Goal: Transaction & Acquisition: Obtain resource

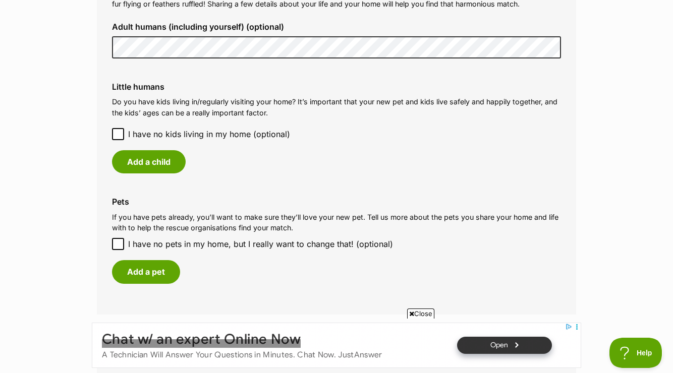
scroll to position [805, 0]
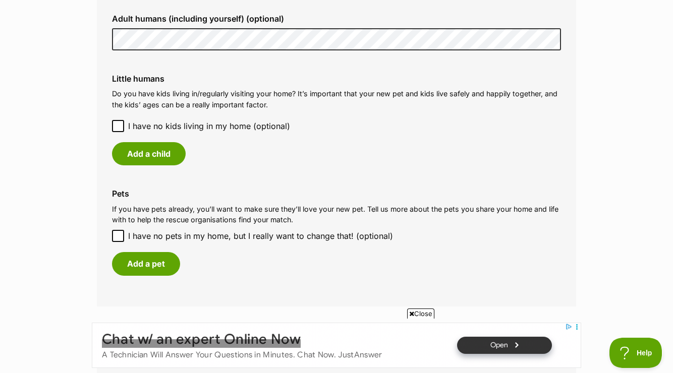
click at [118, 126] on icon at bounding box center [118, 126] width 7 height 7
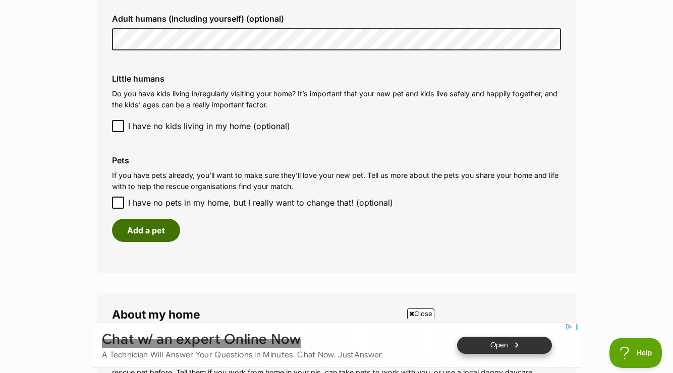
click at [154, 236] on button "Add a pet" at bounding box center [146, 230] width 68 height 23
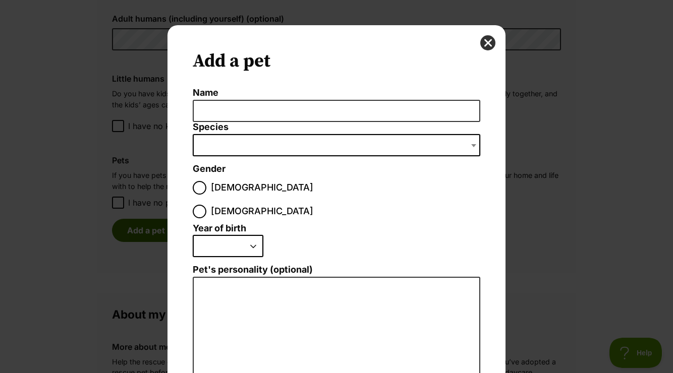
scroll to position [0, 0]
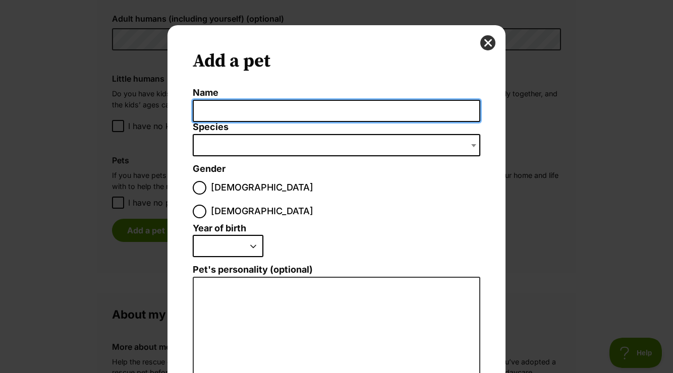
click at [260, 105] on input "Name" at bounding box center [337, 111] width 288 height 23
type input "Snickers"
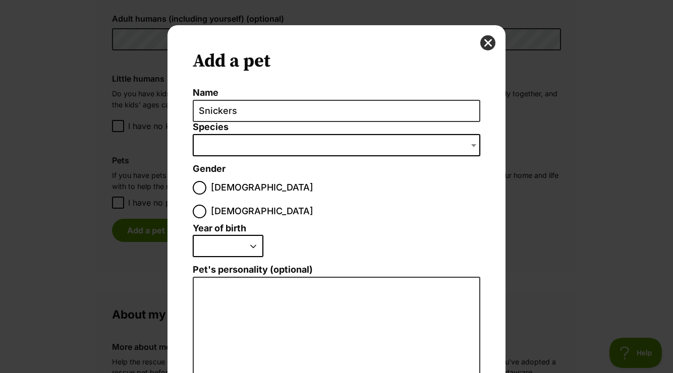
click at [225, 146] on span "Dialog Window - Close (Press escape to close)" at bounding box center [337, 145] width 288 height 22
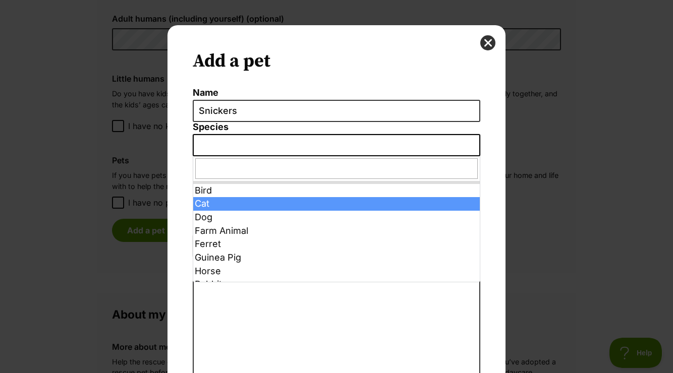
select select "2"
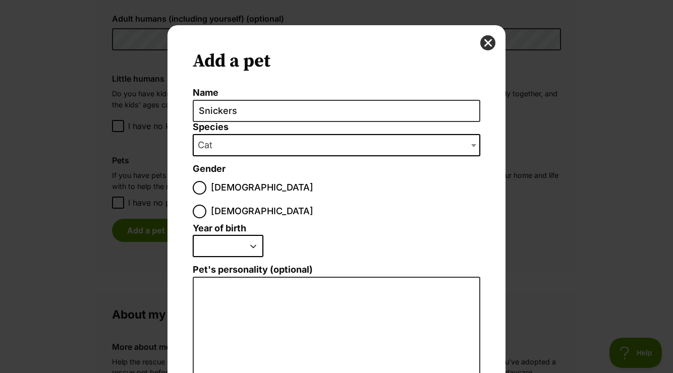
click at [193, 235] on select "2025 2024 2023 2022 2021 2020 2019 2018 2017 2016 2015 2014 2013 2012 2011 2010…" at bounding box center [228, 246] width 71 height 22
select select "2023"
click option "2023" at bounding box center [0, 0] width 0 height 0
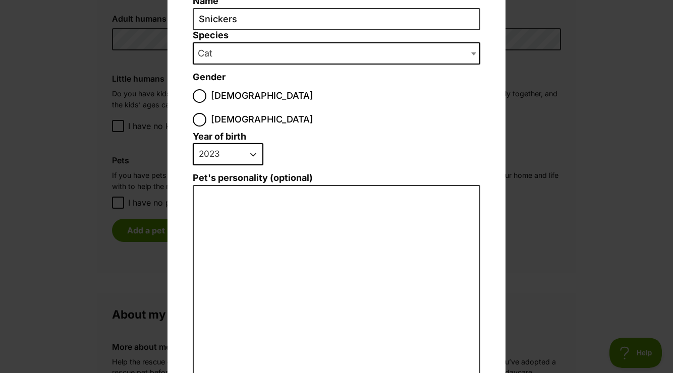
scroll to position [93, 0]
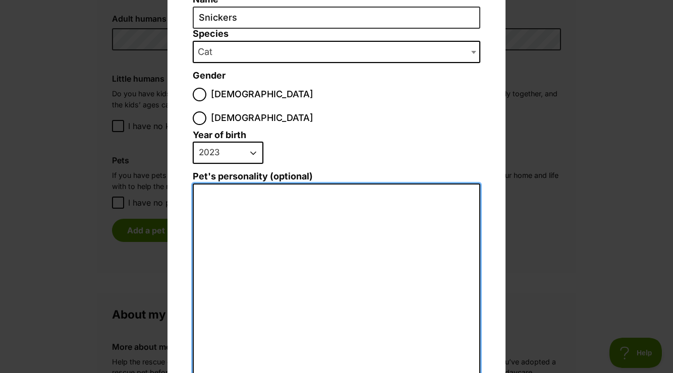
click at [218, 184] on textarea "Pet's personality (optional)" at bounding box center [337, 294] width 288 height 221
click at [226, 184] on textarea "Big, boisterous," at bounding box center [337, 294] width 288 height 221
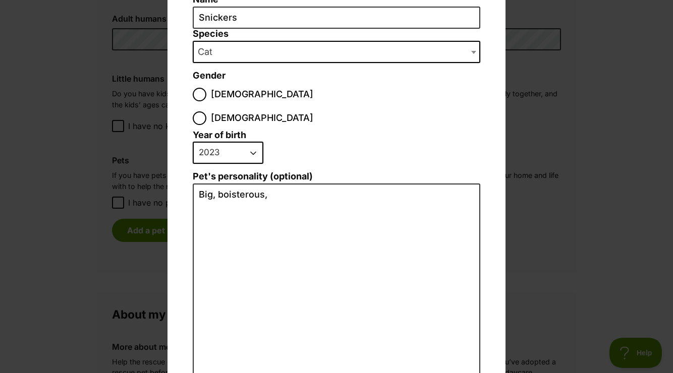
scroll to position [0, 0]
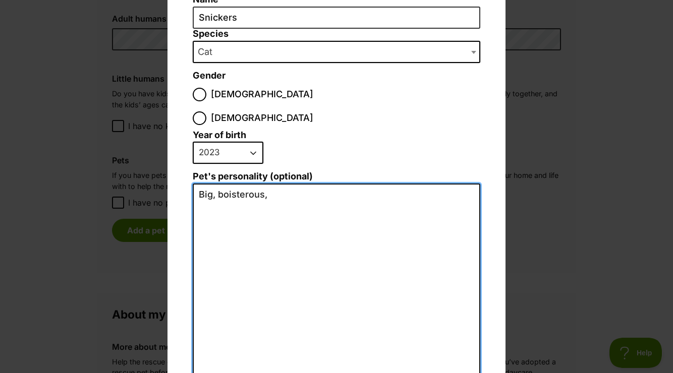
click at [285, 184] on textarea "Big, boisterous," at bounding box center [337, 294] width 288 height 221
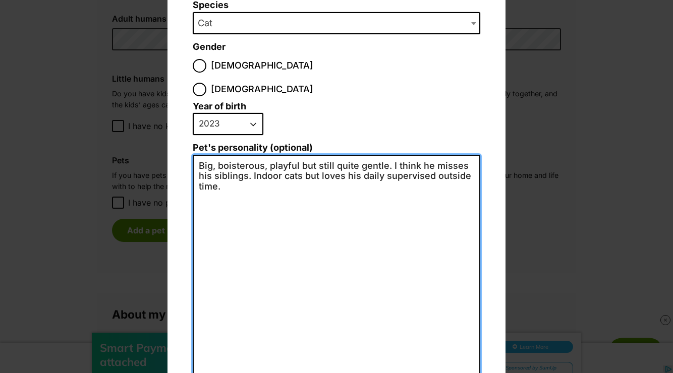
click at [300, 156] on textarea "Big, boisterous, playful but still quite gentle. I think he misses his siblings…" at bounding box center [337, 265] width 288 height 221
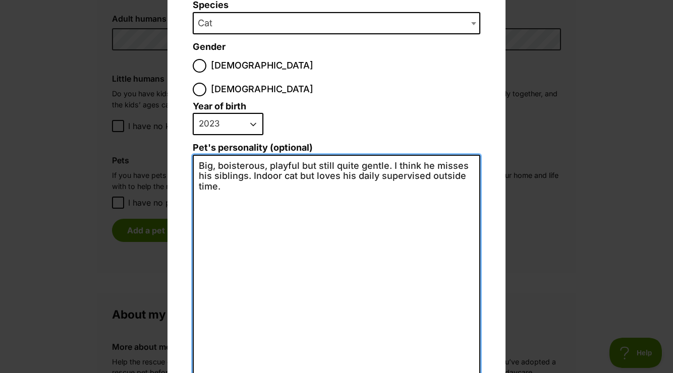
click at [219, 165] on textarea "Big, boisterous, playful but still quite gentle. I think he misses his siblings…" at bounding box center [337, 265] width 288 height 221
click at [253, 176] on textarea "Big, boisterous, playful but still quite gentle. I think he misses his siblings…" at bounding box center [337, 265] width 288 height 221
click at [299, 155] on textarea "Big, boisterous, playful but still quite gentle. I think he misses his siblings…" at bounding box center [337, 265] width 288 height 221
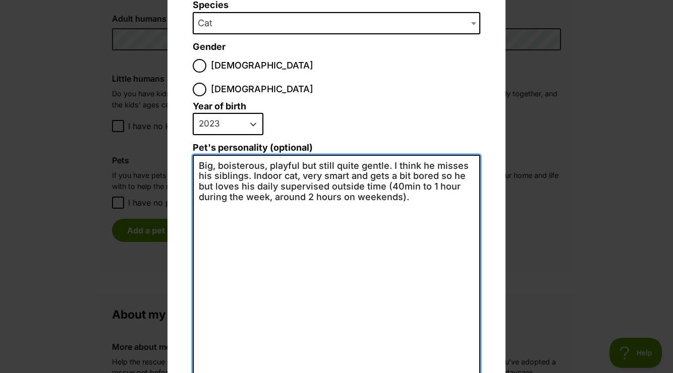
click at [208, 166] on textarea "Big, boisterous, playful but still quite gentle. I think he misses his siblings…" at bounding box center [337, 265] width 288 height 221
click at [373, 166] on textarea "Big, boisterous, playful but still quite gentle. I think he misses his siblings…" at bounding box center [337, 265] width 288 height 221
click at [264, 190] on textarea "Big, boisterous, playful but still quite gentle. I think he misses his siblings…" at bounding box center [337, 265] width 288 height 221
click at [212, 155] on textarea "Big, boisterous, playful but still quite gentle. I think he misses his siblings…" at bounding box center [337, 265] width 288 height 221
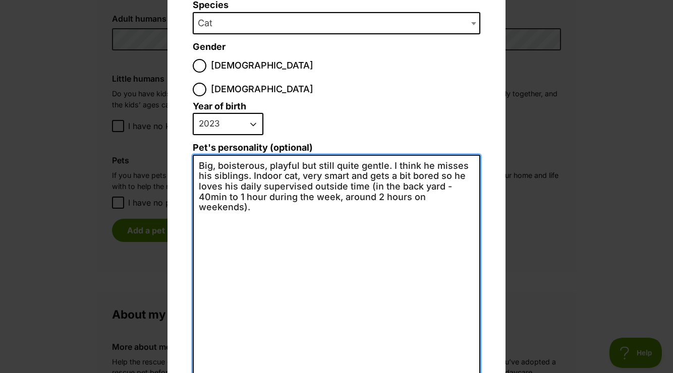
click at [254, 184] on textarea "Big, boisterous, playful but still quite gentle. I think he misses his siblings…" at bounding box center [337, 265] width 288 height 221
click at [432, 155] on textarea "Big, boisterous, playful but still quite gentle. I think he misses his siblings…" at bounding box center [337, 265] width 288 height 221
click at [391, 155] on textarea "Big, boisterous, playful but still quite gentle. I think he still misses his si…" at bounding box center [337, 265] width 288 height 221
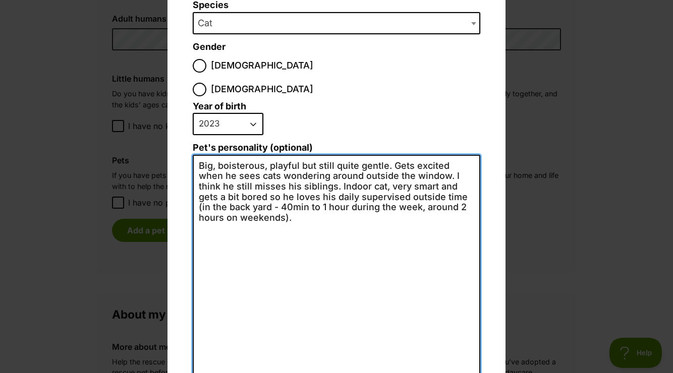
click at [200, 165] on textarea "Big, boisterous, playful but still quite gentle. Gets excited when he sees cats…" at bounding box center [337, 265] width 288 height 221
click at [273, 167] on textarea "Big, boisterous, playful but still quite gentle. Gets excited when he sees cats…" at bounding box center [337, 265] width 288 height 221
click at [467, 183] on textarea "Big, boisterous, playful but still quite gentle. Gets excited when he sees cats…" at bounding box center [337, 265] width 288 height 221
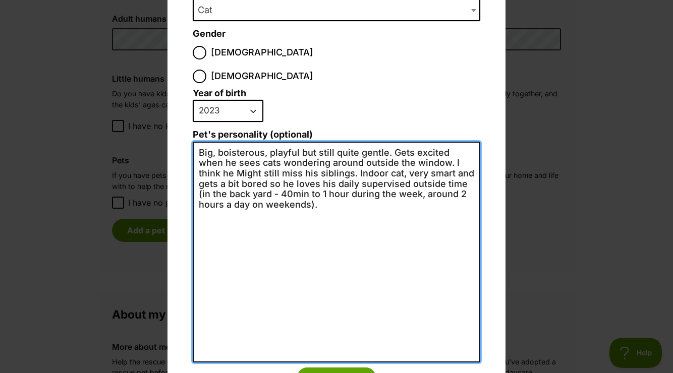
scroll to position [137, 0]
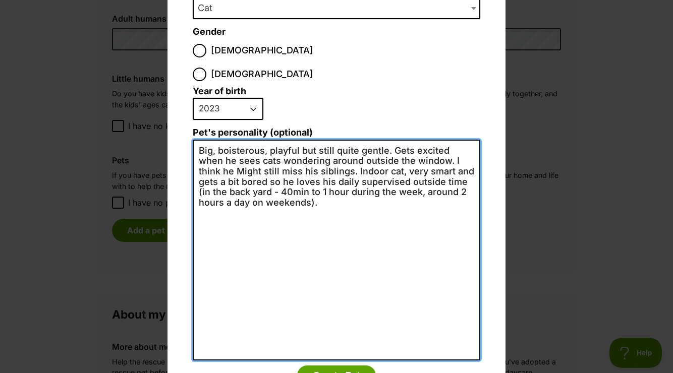
click at [207, 149] on textarea "Big, boisterous, playful but still quite gentle. Gets excited when he sees cats…" at bounding box center [337, 250] width 288 height 221
click at [240, 163] on textarea "Big, boisterous, playful but still quite gentle. Gets excited when he sees cats…" at bounding box center [337, 250] width 288 height 221
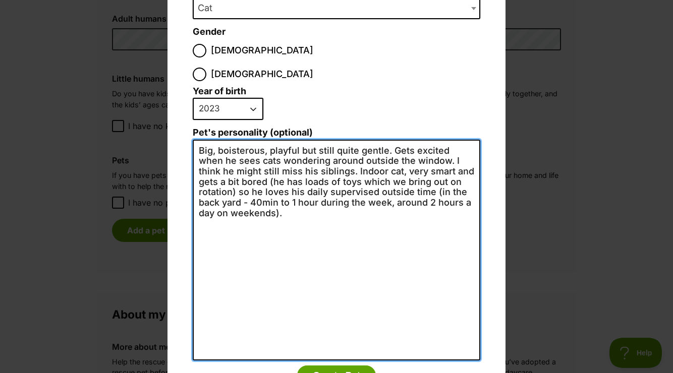
click at [268, 183] on textarea "Big, boisterous, playful but still quite gentle. Gets excited when he sees cats…" at bounding box center [337, 250] width 288 height 221
type textarea "Big, boisterous, playful but still quite gentle. Gets excited when he sees cats…"
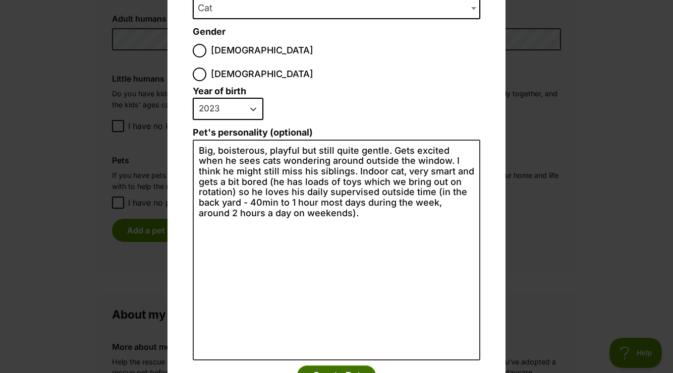
click at [317, 366] on button "Create Pet" at bounding box center [336, 376] width 79 height 20
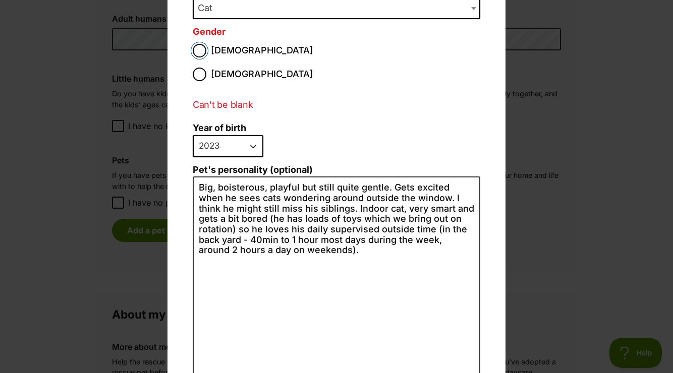
click at [204, 51] on input "[DEMOGRAPHIC_DATA]" at bounding box center [200, 51] width 14 height 14
radio input "true"
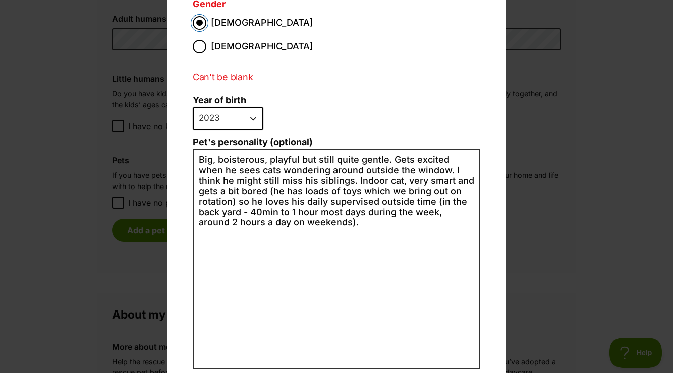
scroll to position [204, 0]
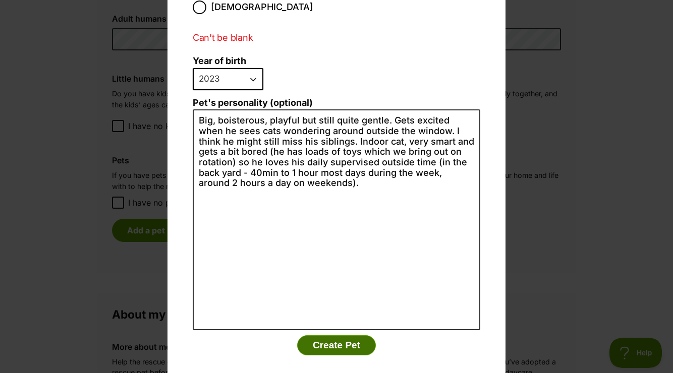
click at [339, 336] on button "Create Pet" at bounding box center [336, 346] width 79 height 20
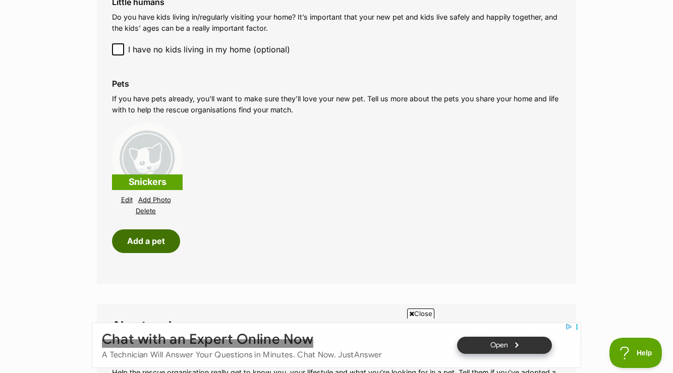
scroll to position [883, 0]
click at [126, 201] on link "Edit" at bounding box center [127, 200] width 12 height 8
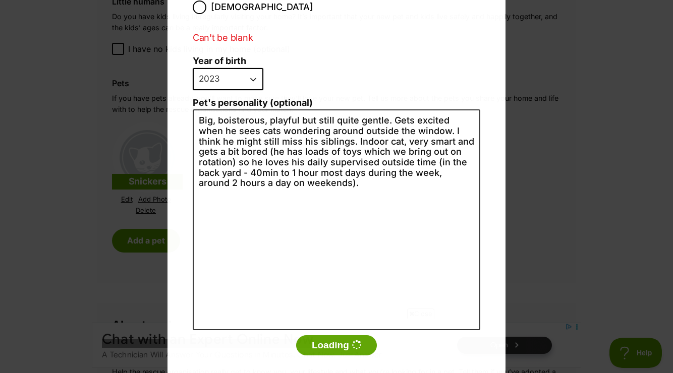
scroll to position [204, 0]
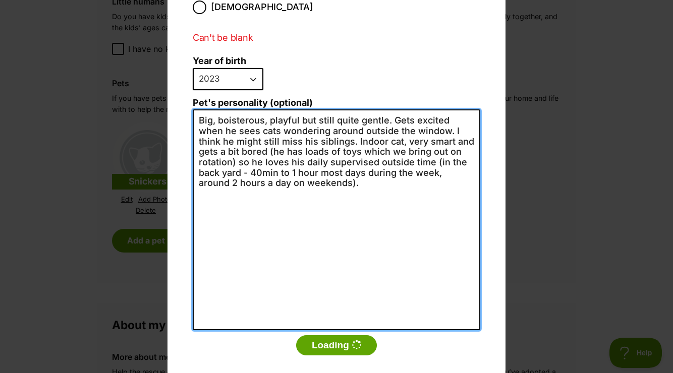
click at [262, 121] on textarea "Big, boisterous, playful but still quite gentle. Gets excited when he sees cats…" at bounding box center [337, 220] width 288 height 221
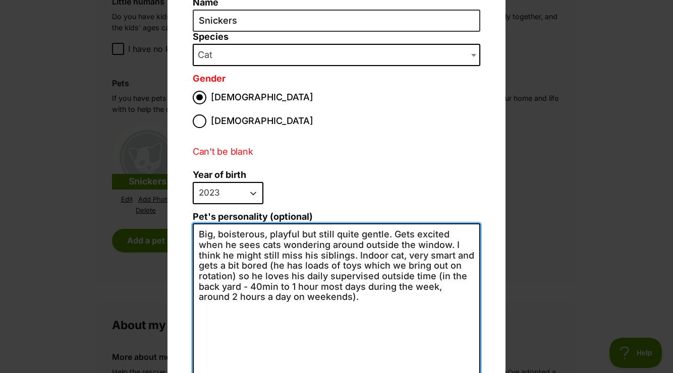
scroll to position [0, 0]
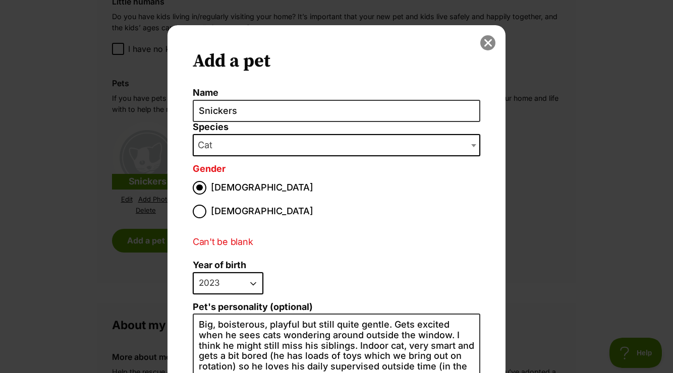
click at [488, 43] on button "close" at bounding box center [487, 42] width 15 height 15
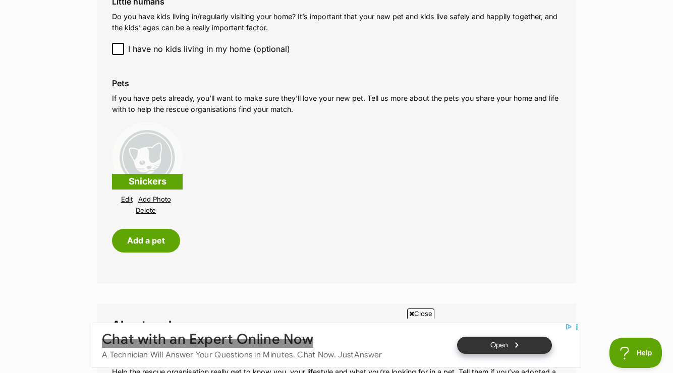
click at [154, 200] on link "Add Photo" at bounding box center [154, 200] width 33 height 8
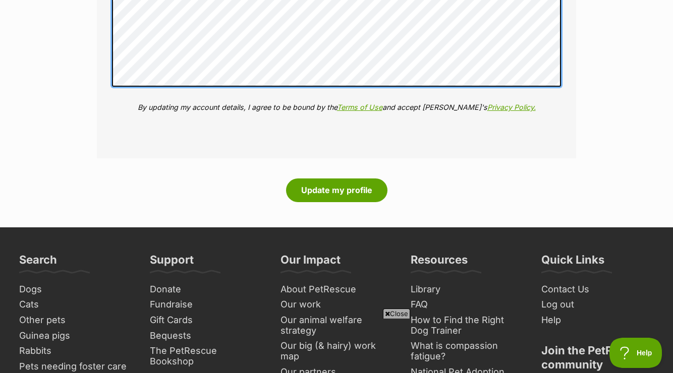
scroll to position [1344, 0]
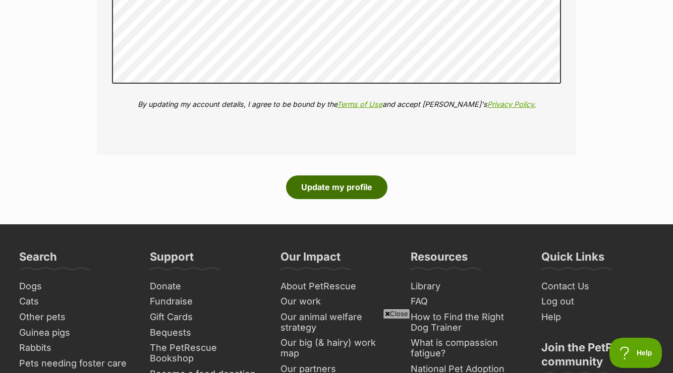
click at [339, 192] on button "Update my profile" at bounding box center [336, 187] width 101 height 23
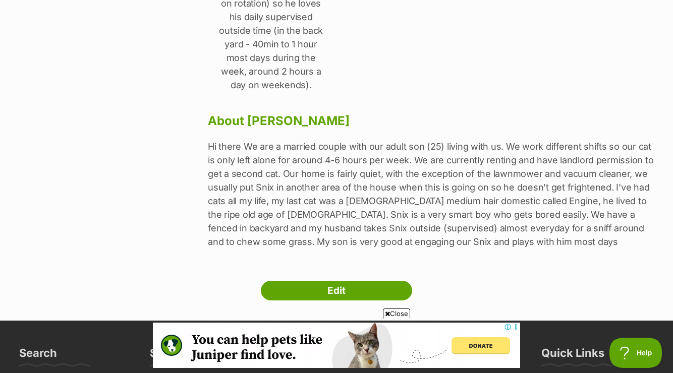
scroll to position [478, 0]
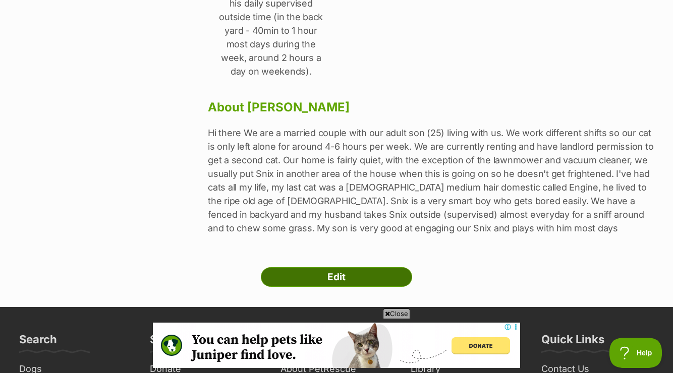
click at [324, 267] on link "Edit" at bounding box center [336, 277] width 151 height 20
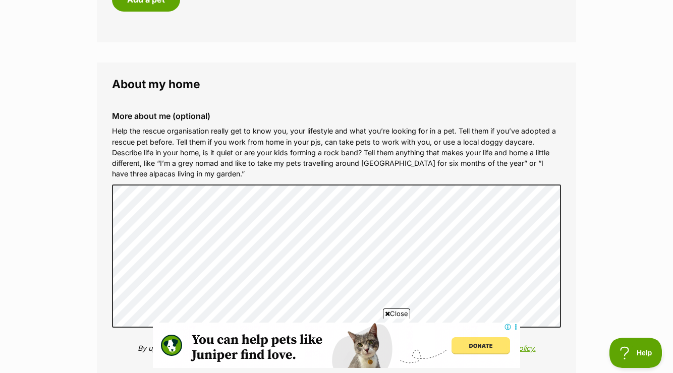
click at [394, 315] on span "Close" at bounding box center [396, 314] width 27 height 10
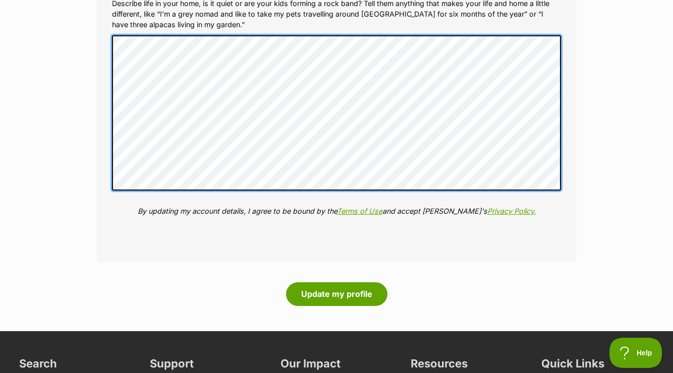
scroll to position [1288, 0]
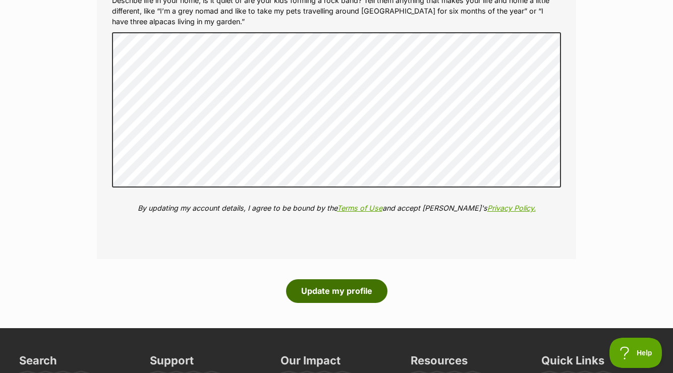
click at [372, 293] on button "Update my profile" at bounding box center [336, 291] width 101 height 23
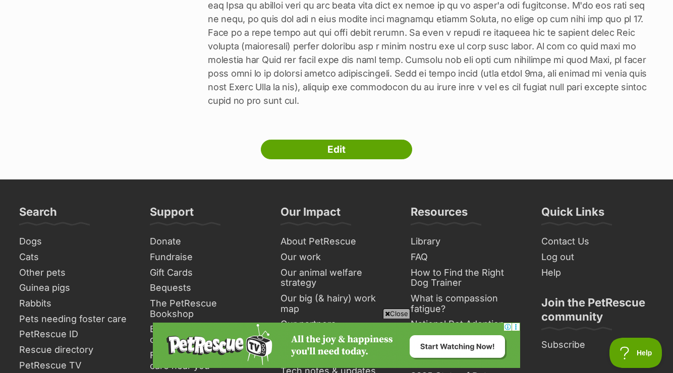
scroll to position [655, 0]
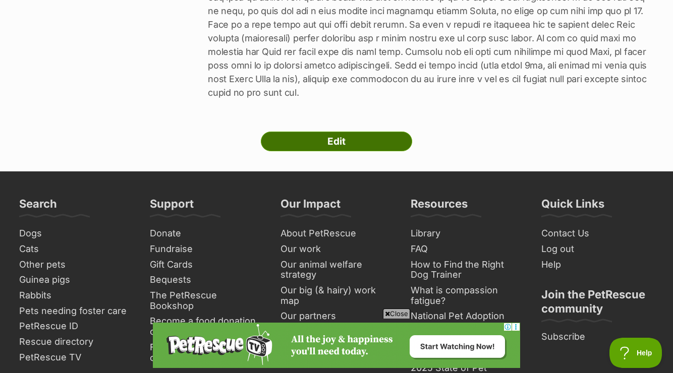
click at [348, 132] on link "Edit" at bounding box center [336, 142] width 151 height 20
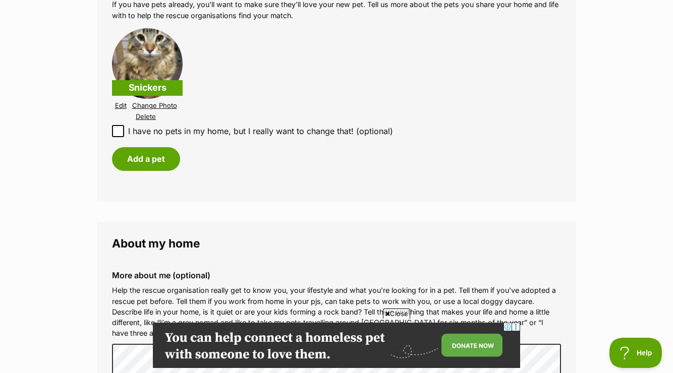
scroll to position [978, 0]
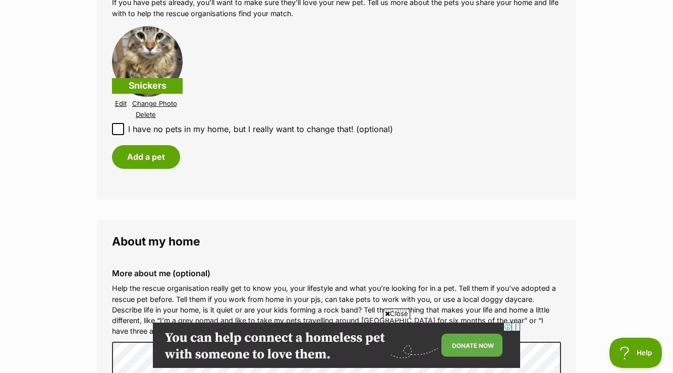
click at [121, 104] on link "Edit" at bounding box center [121, 104] width 12 height 8
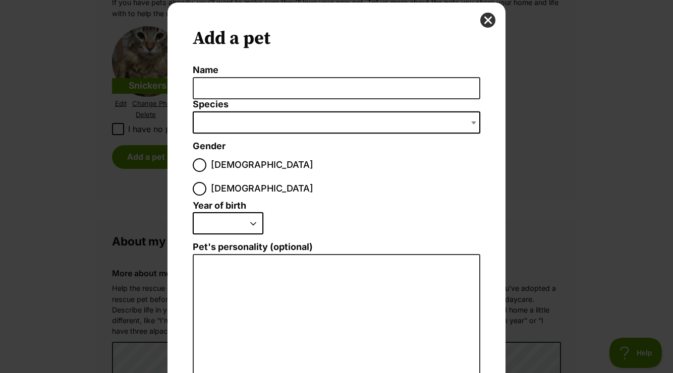
scroll to position [0, 0]
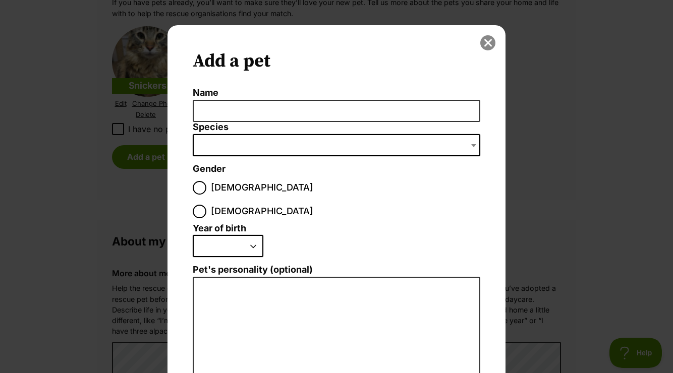
click at [487, 44] on button "close" at bounding box center [487, 42] width 15 height 15
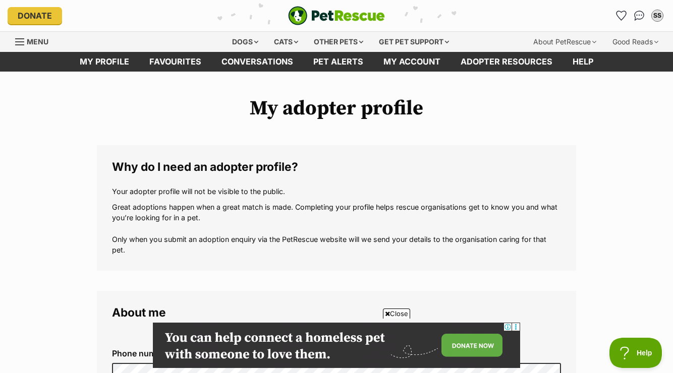
scroll to position [978, 0]
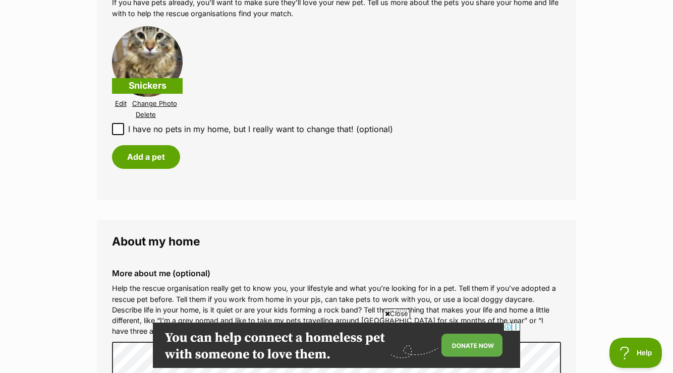
click at [121, 102] on link "Edit" at bounding box center [121, 104] width 12 height 8
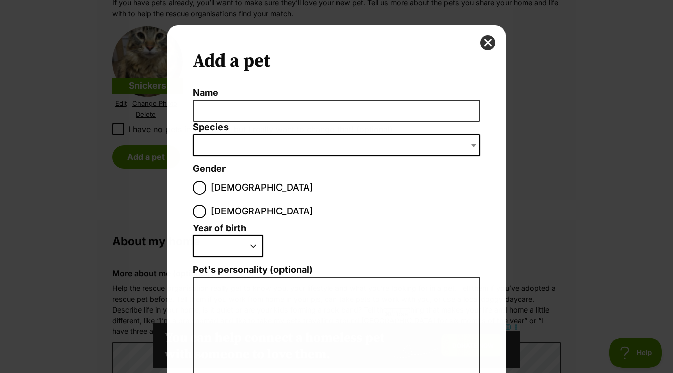
scroll to position [0, 0]
click at [491, 42] on button "close" at bounding box center [487, 42] width 15 height 15
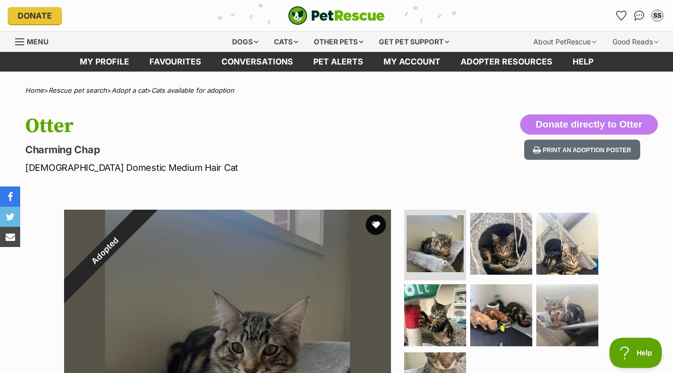
click at [40, 256] on div "Adopted 1 of 7 images 1 of 7 images 1 of 7 images 1 of 7 images 1 of 7 images 1…" at bounding box center [336, 366] width 673 height 342
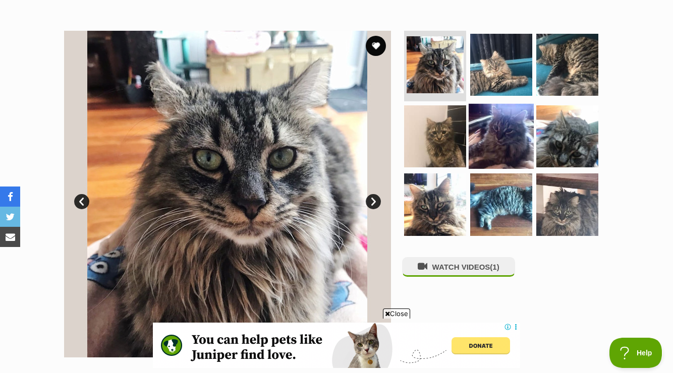
click at [514, 145] on img at bounding box center [501, 135] width 65 height 65
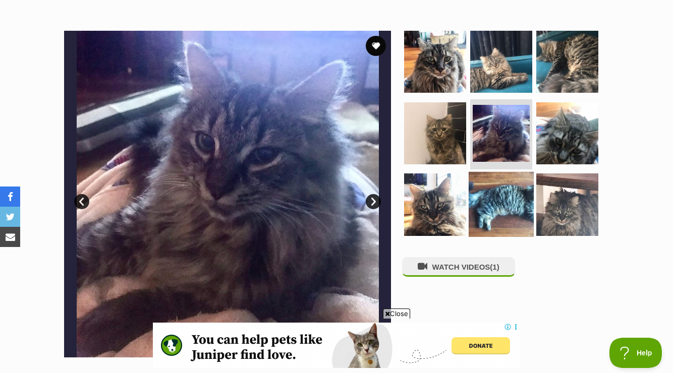
click at [509, 213] on img at bounding box center [501, 204] width 65 height 65
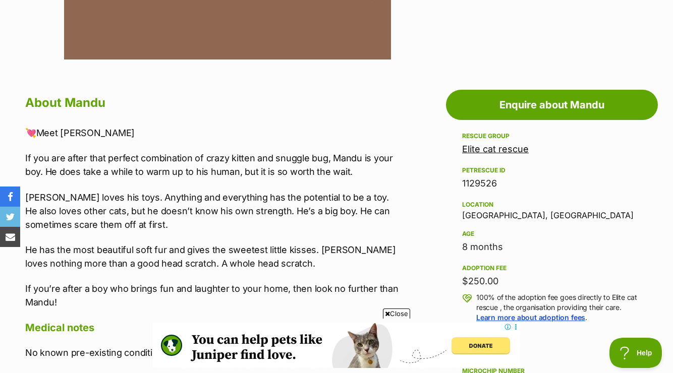
scroll to position [482, 0]
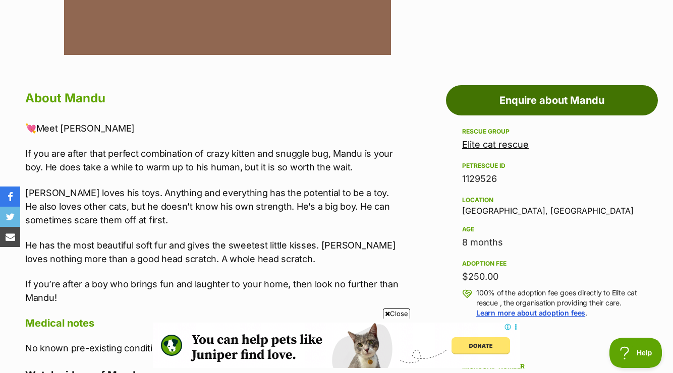
click at [553, 99] on link "Enquire about Mandu" at bounding box center [552, 100] width 212 height 30
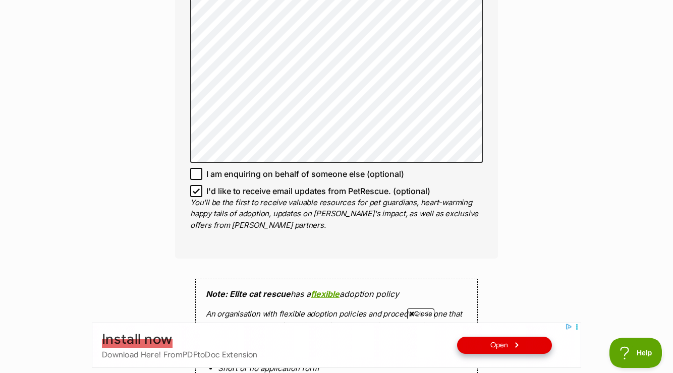
scroll to position [722, 0]
click at [196, 190] on icon at bounding box center [196, 190] width 7 height 7
click at [196, 190] on input "I'd like to receive email updates from PetRescue. (optional)" at bounding box center [196, 191] width 12 height 12
checkbox input "false"
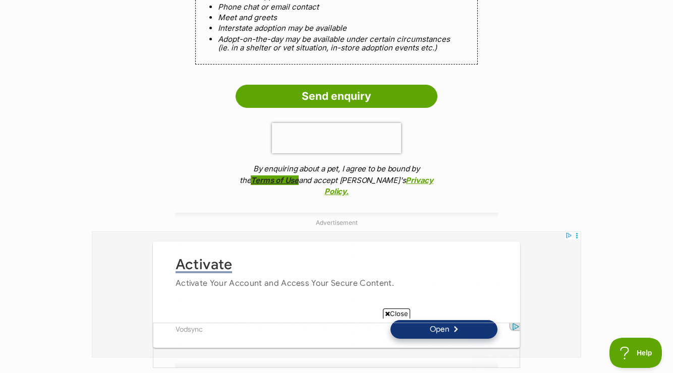
scroll to position [0, 0]
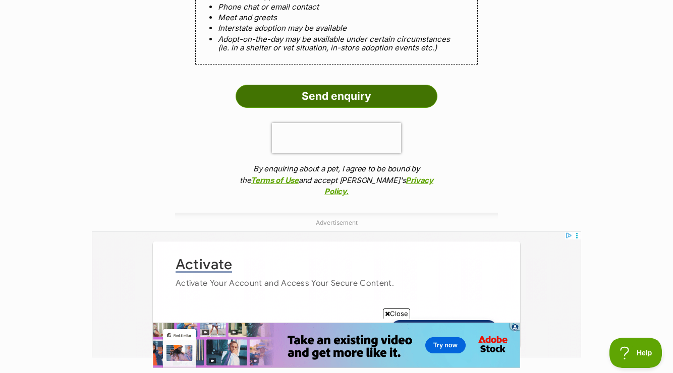
click at [295, 98] on input "Send enquiry" at bounding box center [337, 96] width 202 height 23
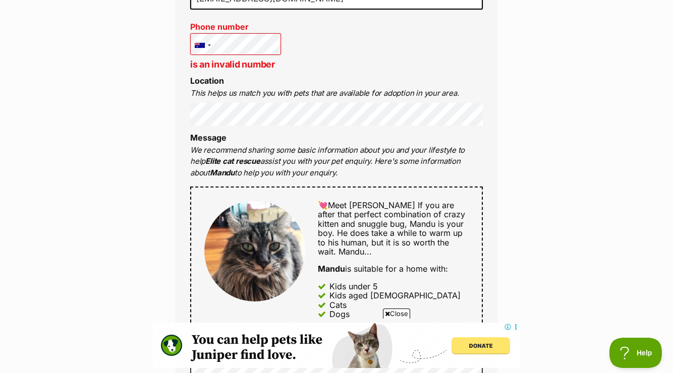
scroll to position [441, 0]
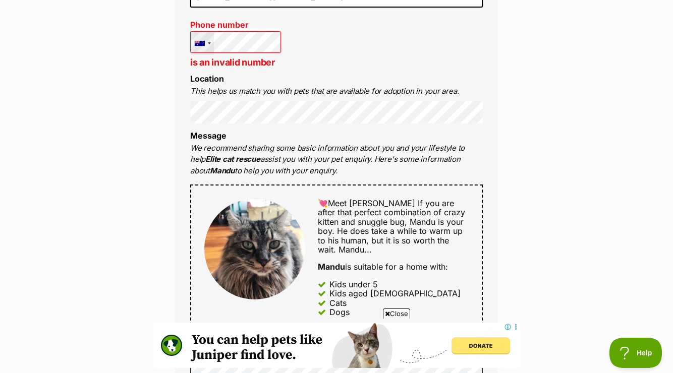
click at [210, 48] on div at bounding box center [202, 43] width 23 height 23
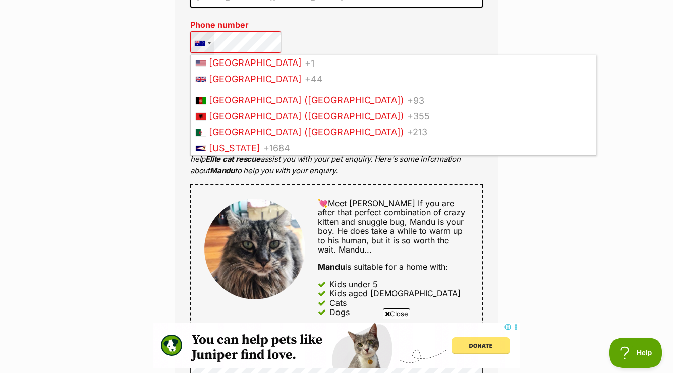
scroll to position [134, 0]
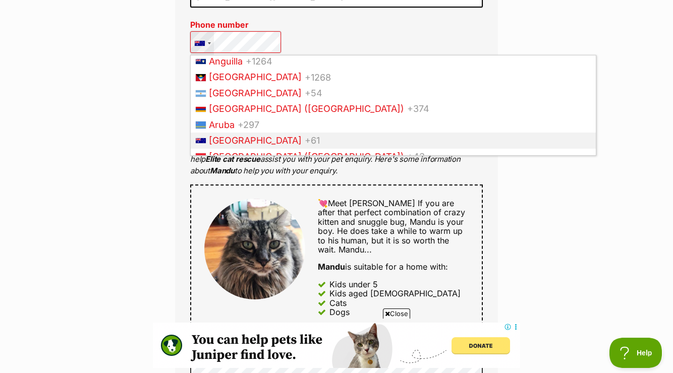
click at [210, 146] on span "[GEOGRAPHIC_DATA]" at bounding box center [255, 140] width 93 height 11
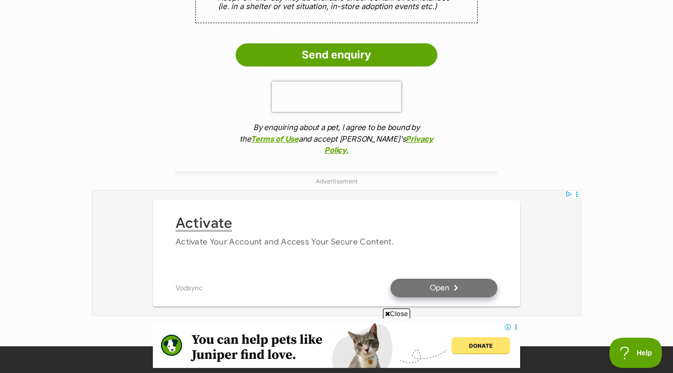
scroll to position [1231, 0]
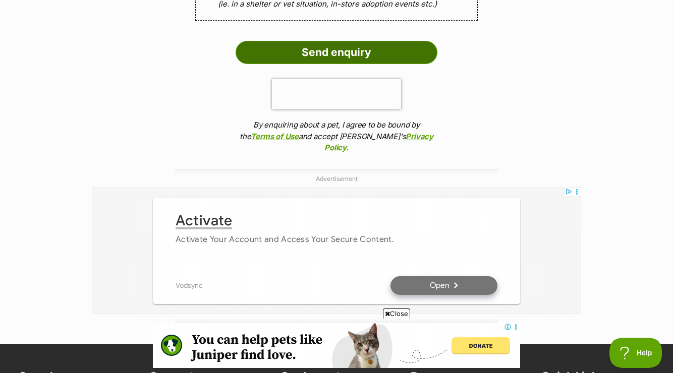
click at [266, 53] on input "Send enquiry" at bounding box center [337, 52] width 202 height 23
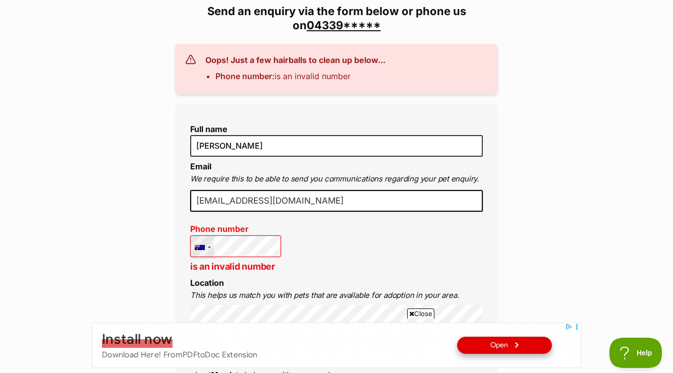
click at [209, 251] on div at bounding box center [202, 247] width 23 height 23
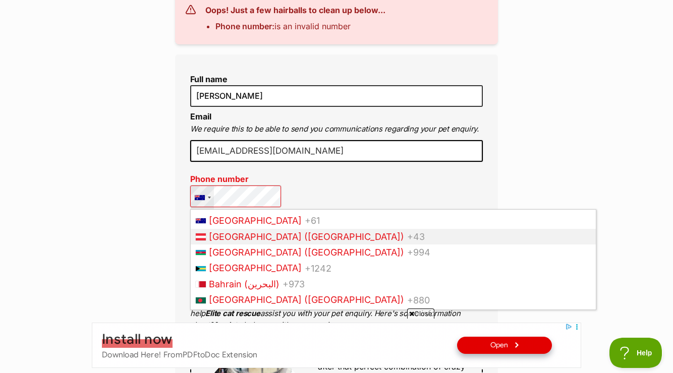
scroll to position [206, 0]
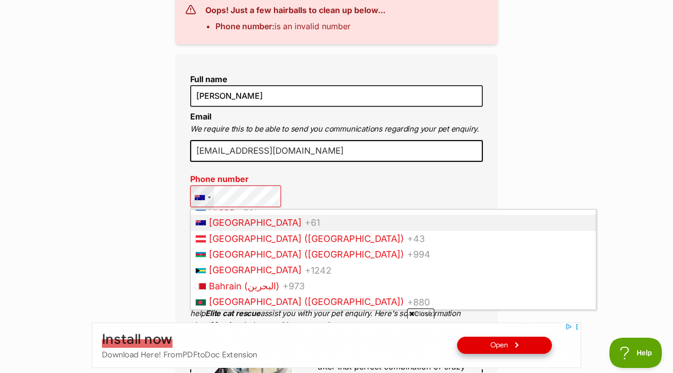
click at [243, 228] on span "[GEOGRAPHIC_DATA]" at bounding box center [255, 222] width 93 height 11
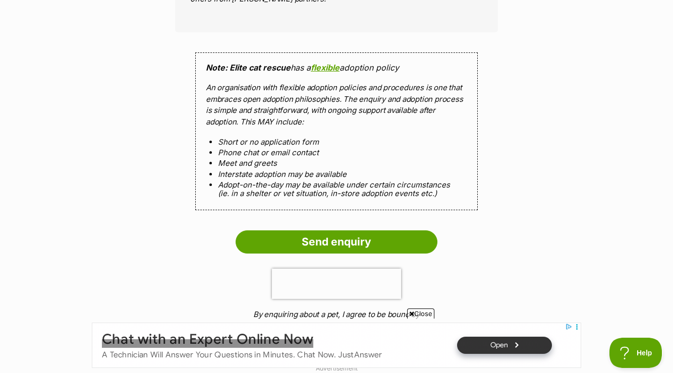
scroll to position [1043, 0]
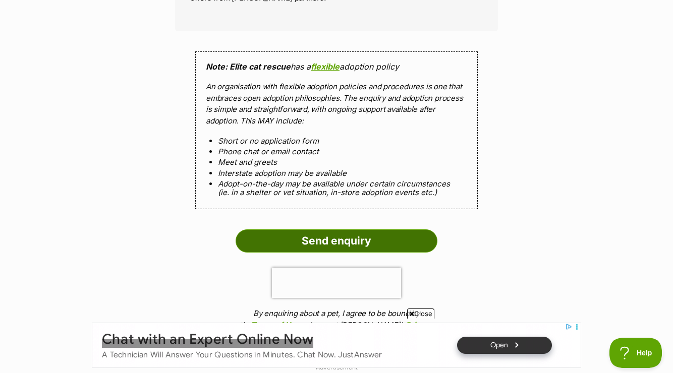
click at [330, 242] on input "Send enquiry" at bounding box center [337, 241] width 202 height 23
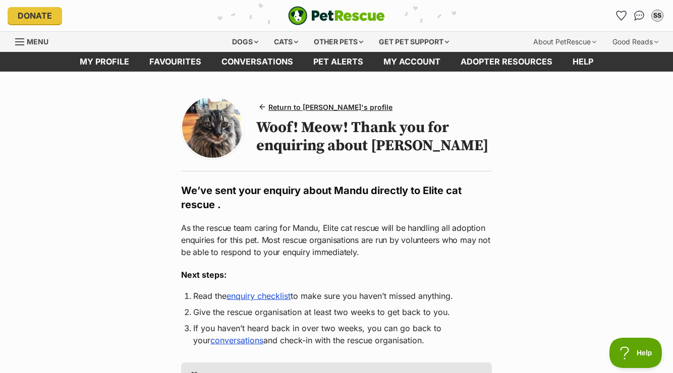
click at [271, 297] on link "enquiry checklist" at bounding box center [259, 296] width 64 height 10
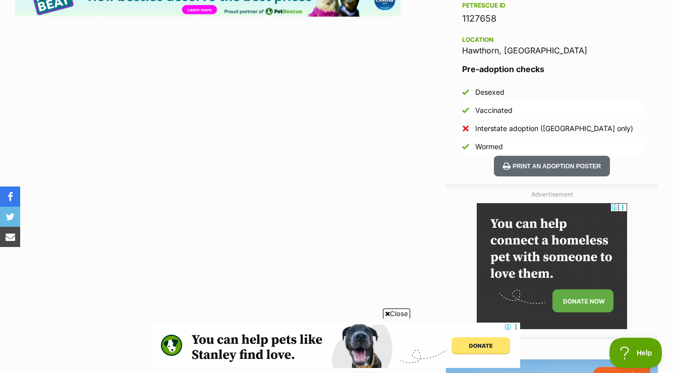
scroll to position [673, 0]
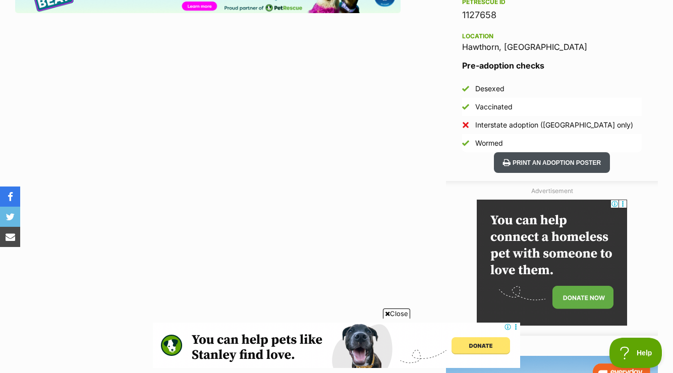
click at [510, 162] on button "Print an adoption poster" at bounding box center [552, 162] width 116 height 21
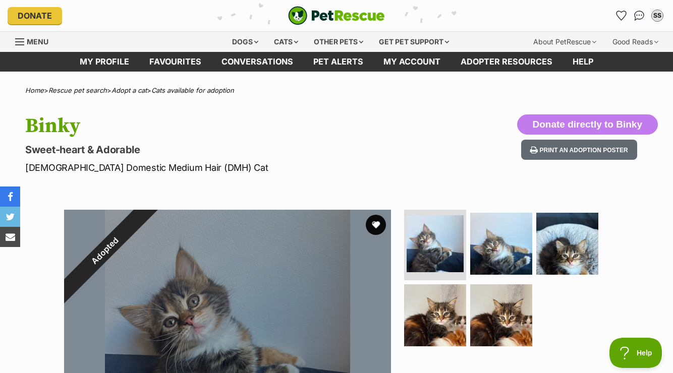
scroll to position [0, 0]
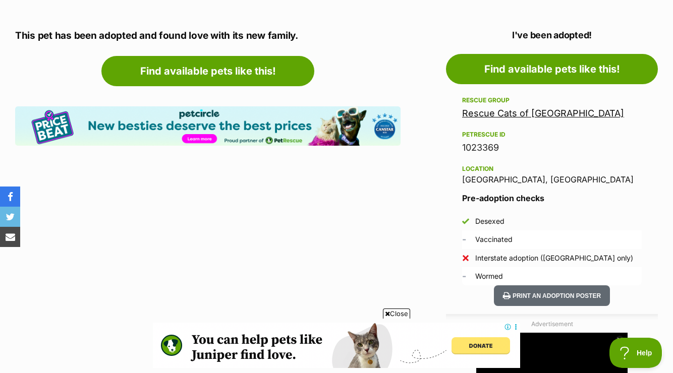
scroll to position [541, 0]
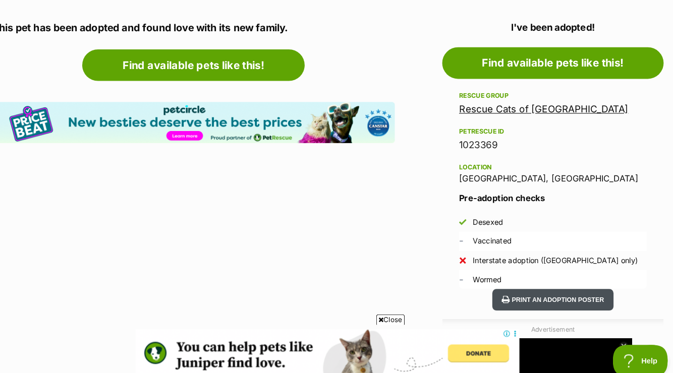
click at [552, 296] on button "Print an adoption poster" at bounding box center [552, 295] width 116 height 21
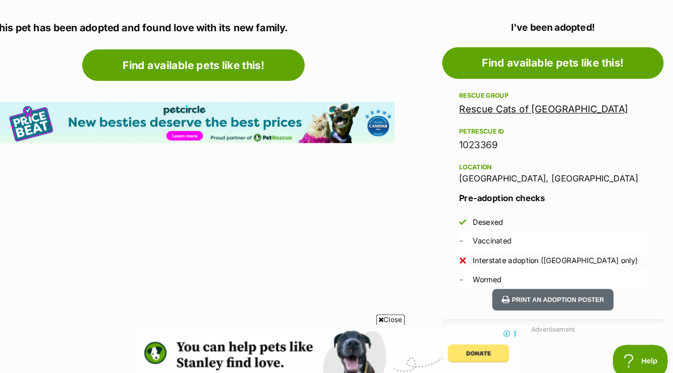
scroll to position [0, 0]
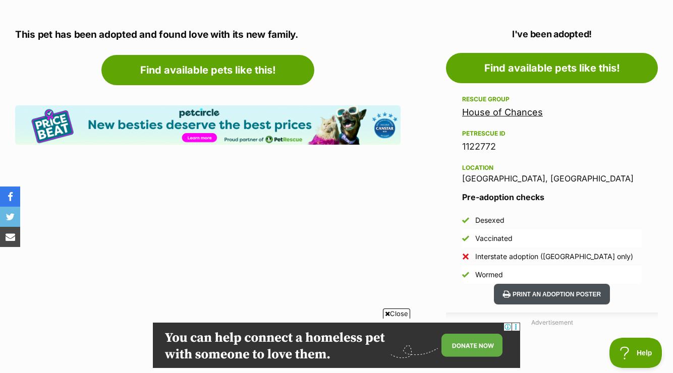
click at [531, 294] on button "Print an adoption poster" at bounding box center [552, 294] width 116 height 21
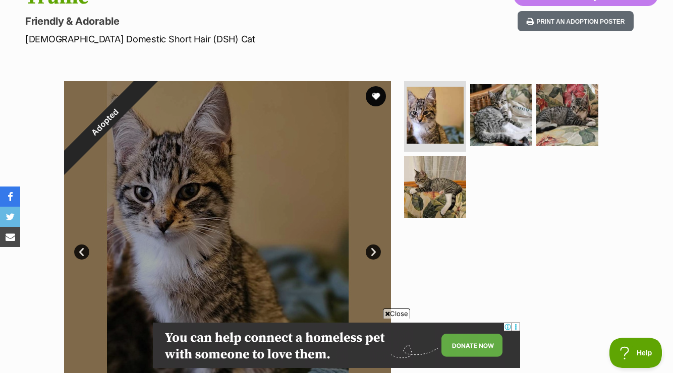
scroll to position [126, 0]
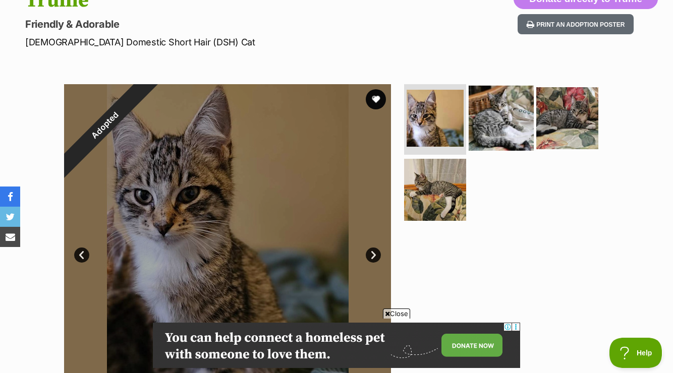
click at [491, 125] on img at bounding box center [501, 118] width 65 height 65
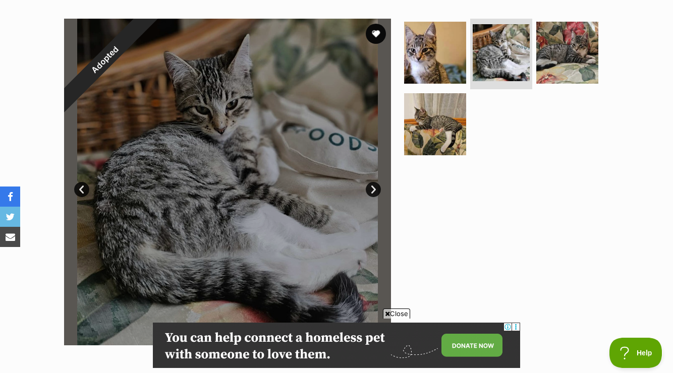
scroll to position [192, 0]
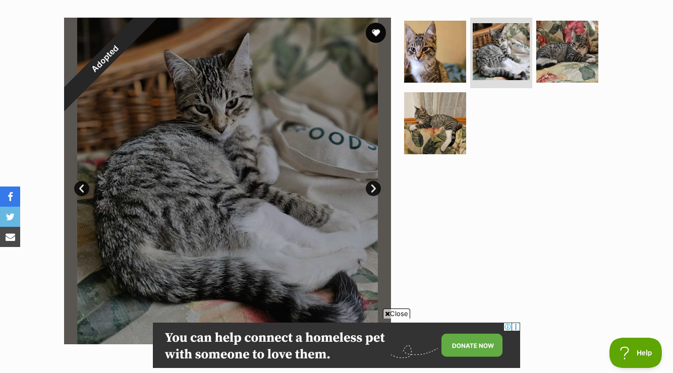
click at [445, 240] on div at bounding box center [505, 181] width 207 height 327
click at [429, 132] on img at bounding box center [435, 122] width 65 height 65
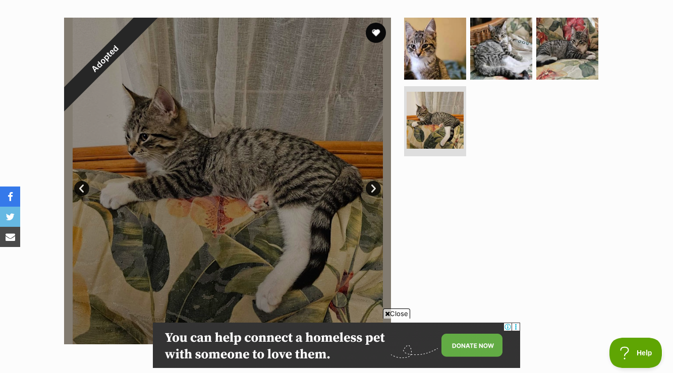
click at [369, 187] on link "Next" at bounding box center [373, 188] width 15 height 15
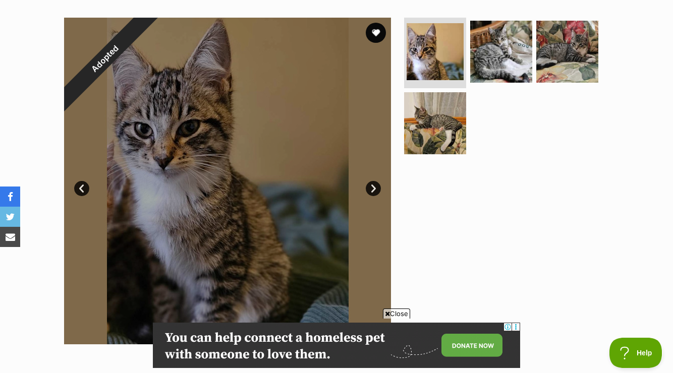
click at [369, 187] on link "Next" at bounding box center [373, 188] width 15 height 15
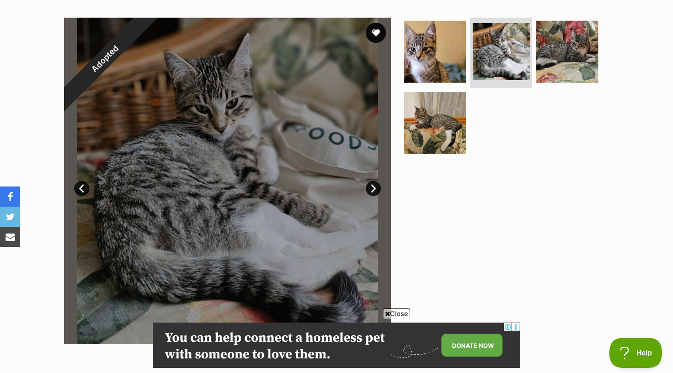
click at [369, 187] on link "Next" at bounding box center [373, 188] width 15 height 15
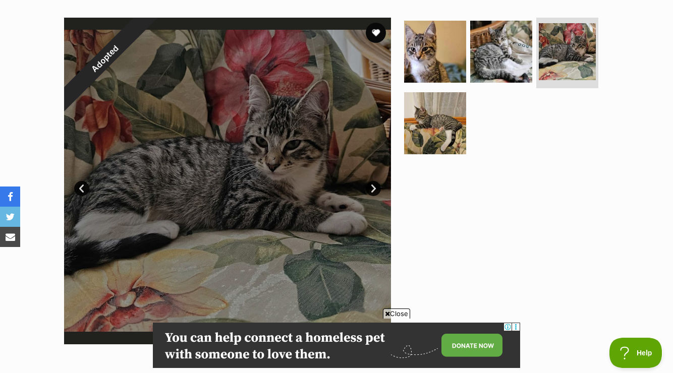
click at [369, 187] on link "Next" at bounding box center [373, 188] width 15 height 15
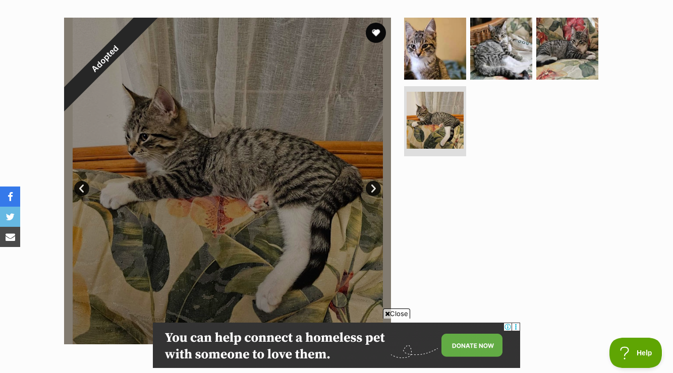
click at [369, 187] on link "Next" at bounding box center [373, 188] width 15 height 15
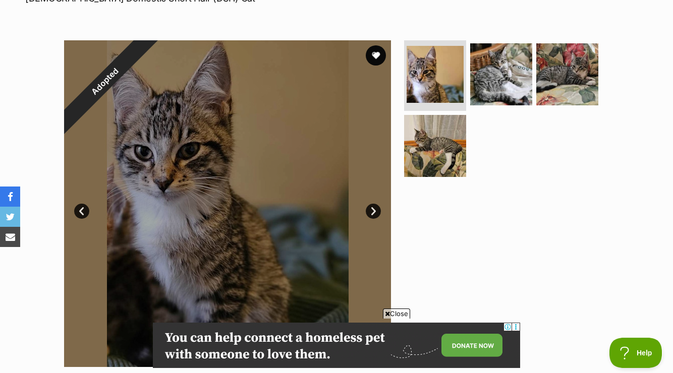
scroll to position [172, 0]
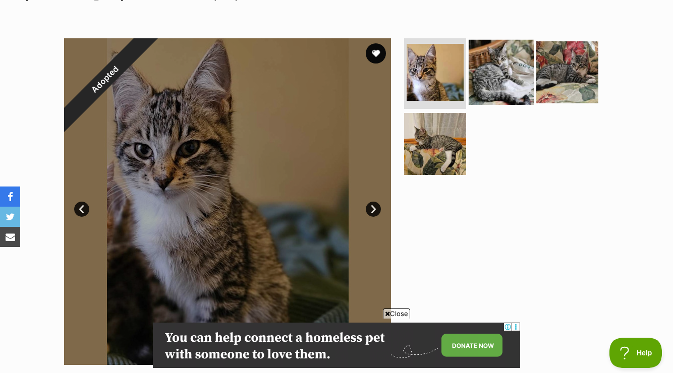
click at [499, 64] on img at bounding box center [501, 72] width 65 height 65
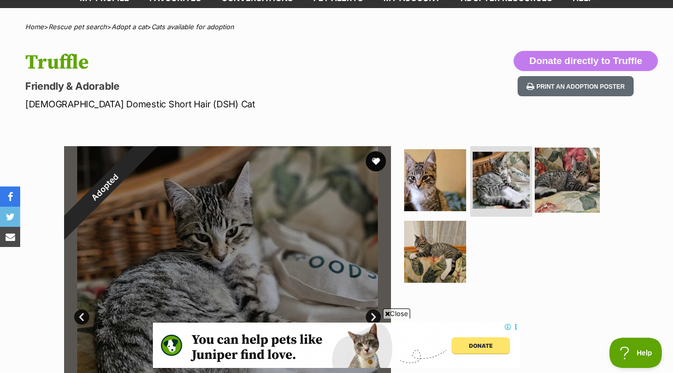
scroll to position [0, 0]
